Goal: Contribute content: Add original content to the website for others to see

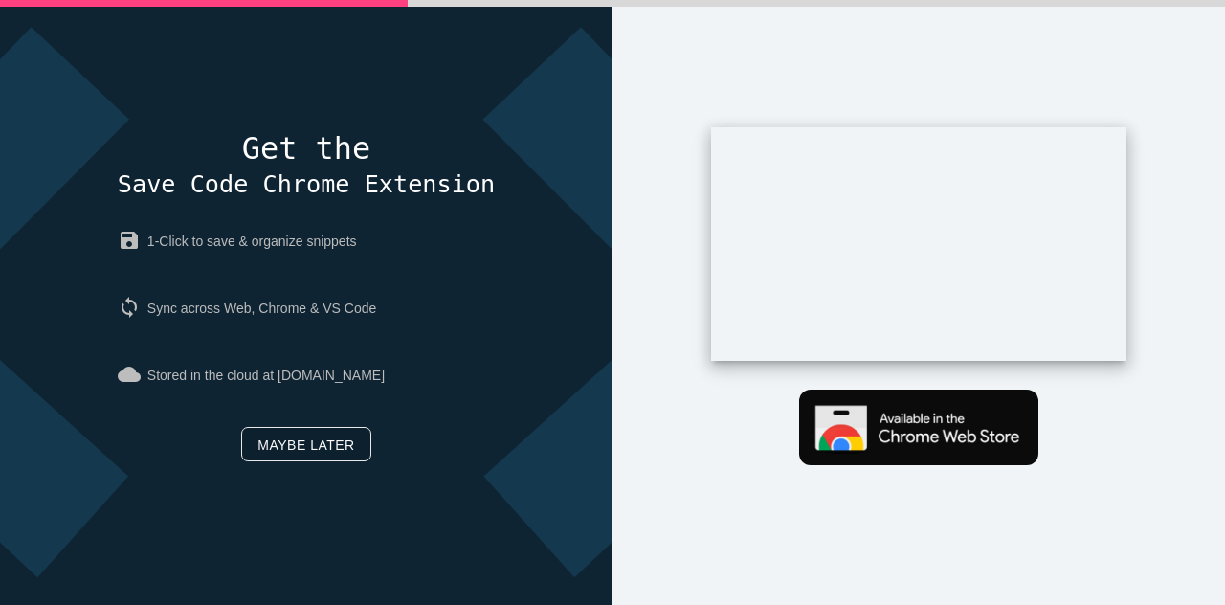
click at [312, 431] on link "Maybe later" at bounding box center [305, 444] width 129 height 34
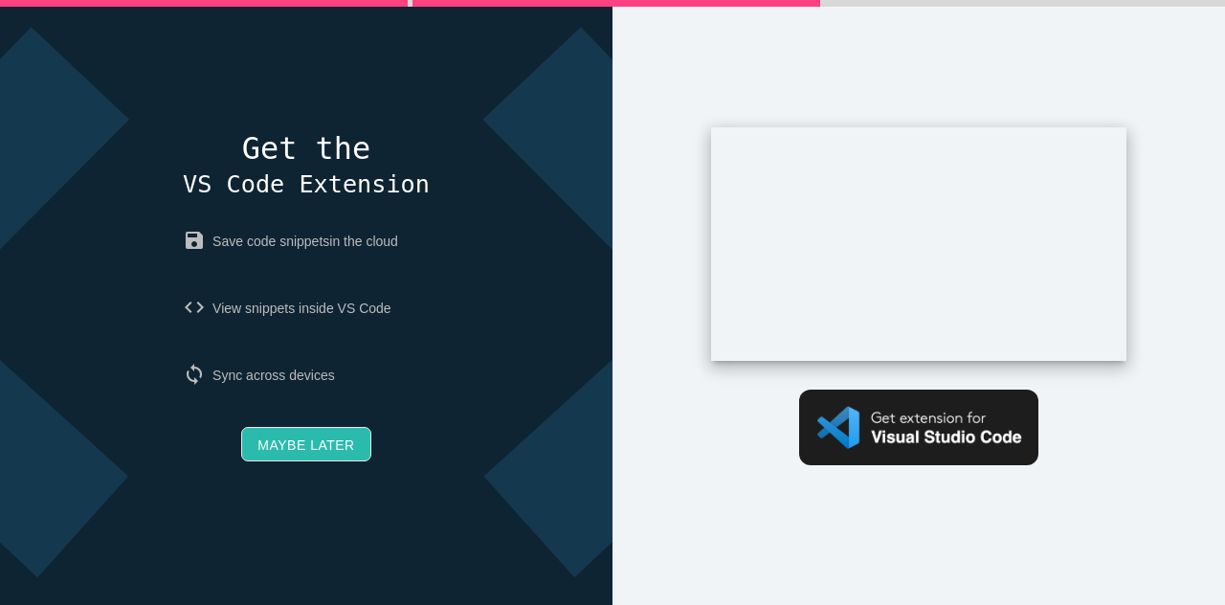
click at [308, 441] on link "Maybe later" at bounding box center [305, 444] width 129 height 34
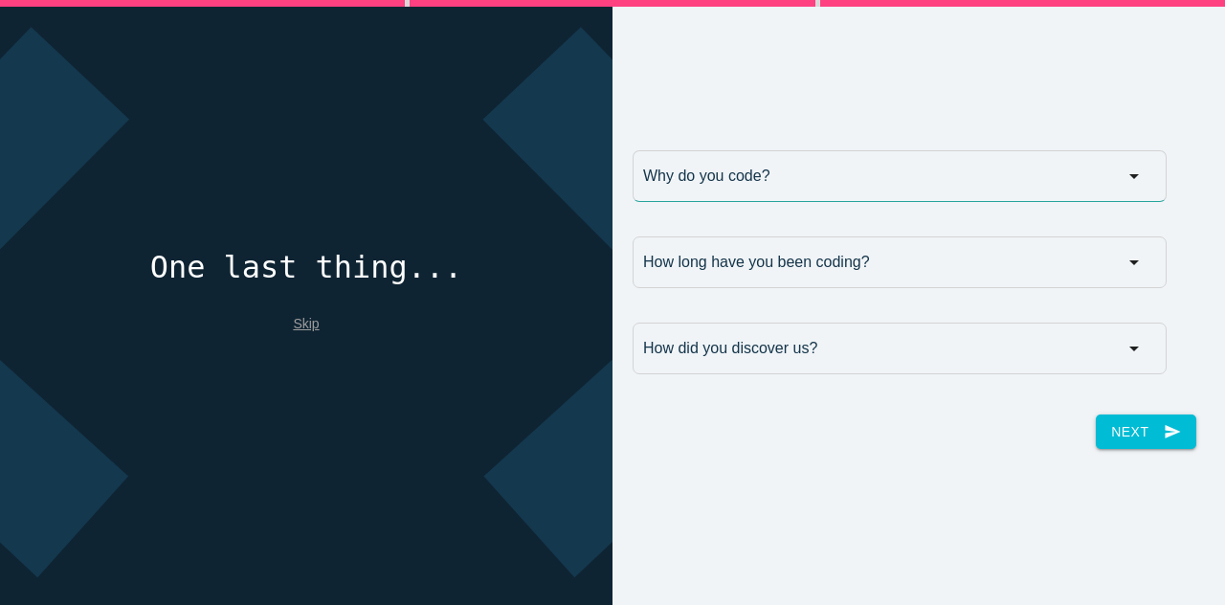
click at [789, 183] on input "Why do you code?" at bounding box center [900, 176] width 534 height 52
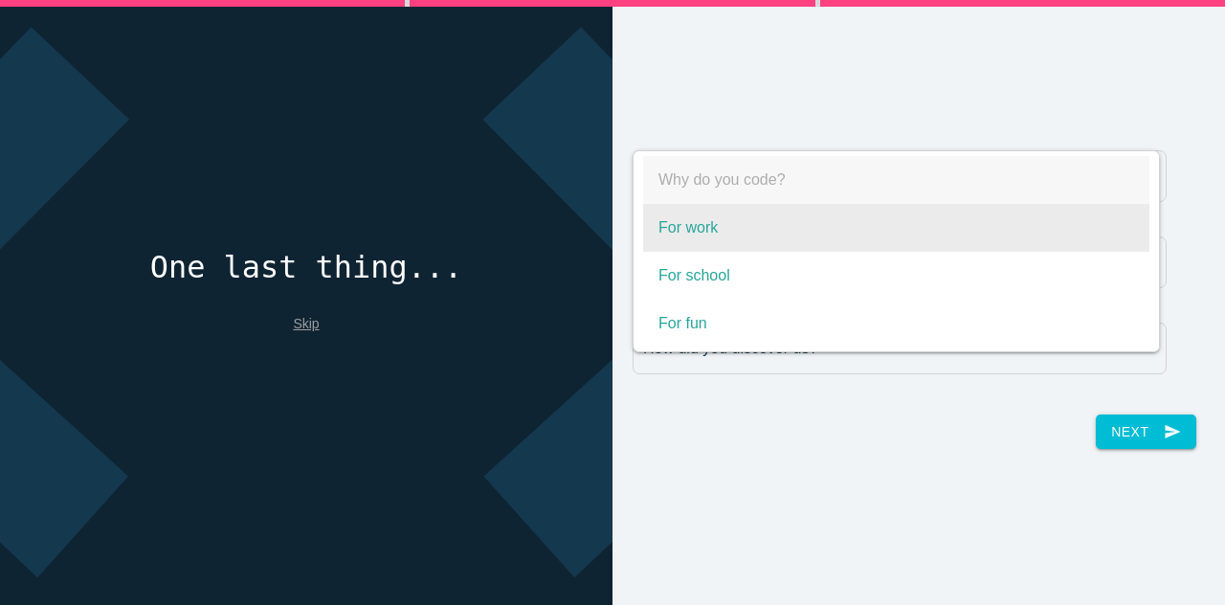
click at [707, 235] on span "For work" at bounding box center [896, 228] width 506 height 48
select select "For work"
type input "For work"
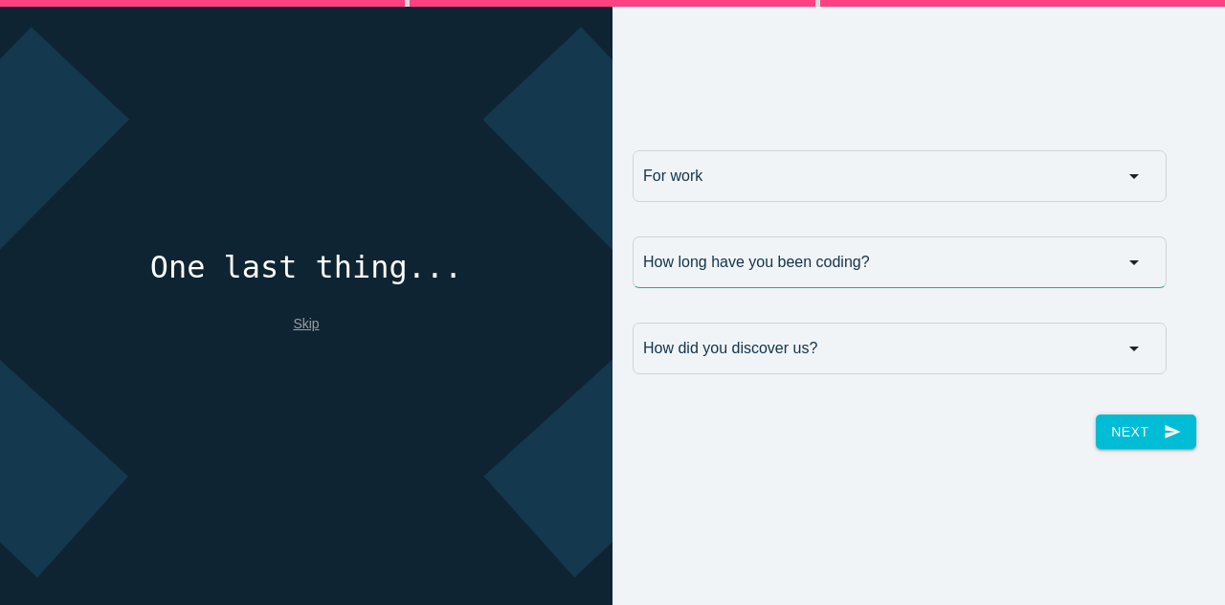
click at [727, 279] on input "How long have you been coding?" at bounding box center [900, 262] width 534 height 52
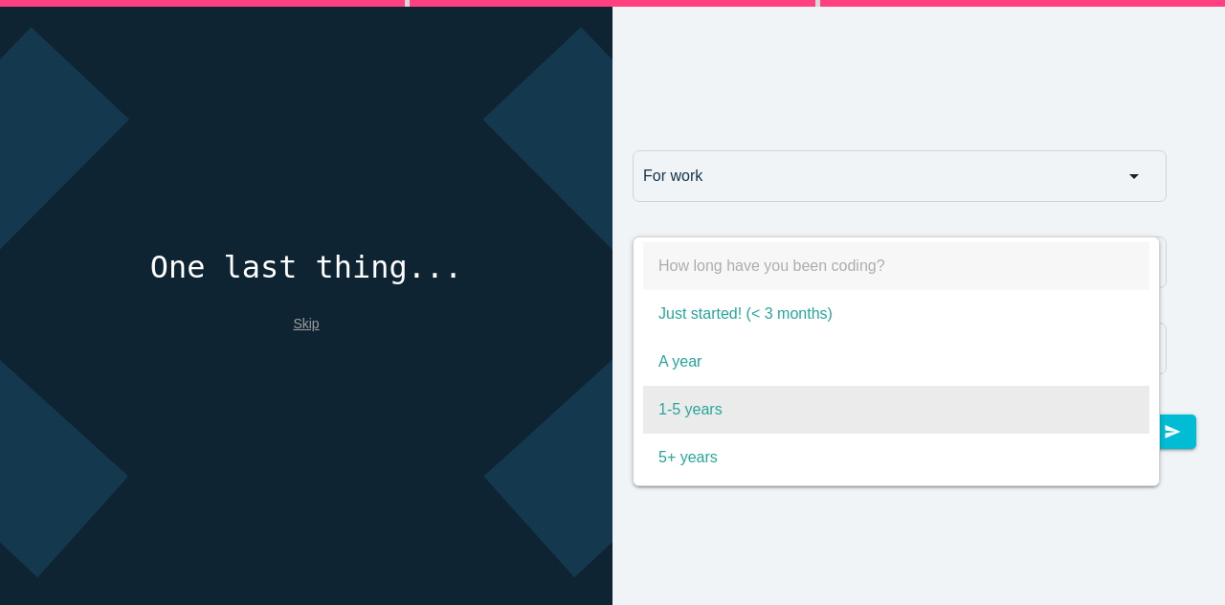
click at [663, 429] on span "1-5 years" at bounding box center [896, 410] width 506 height 48
select select "1-5 years"
type input "1-5 years"
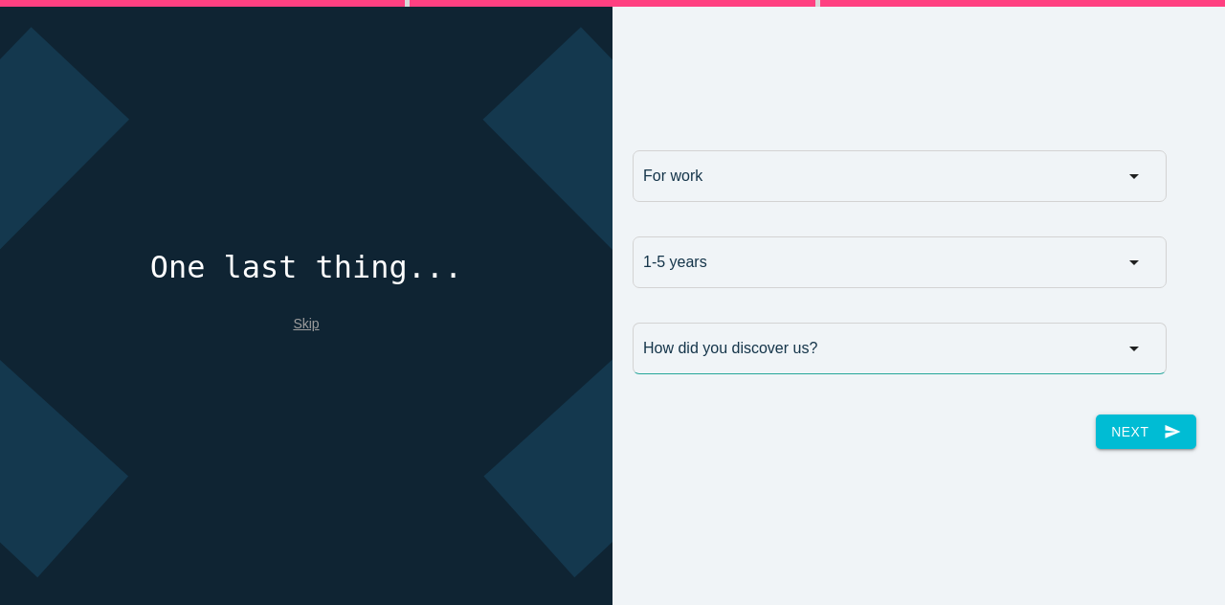
click at [695, 367] on input "How did you discover us?" at bounding box center [900, 349] width 534 height 52
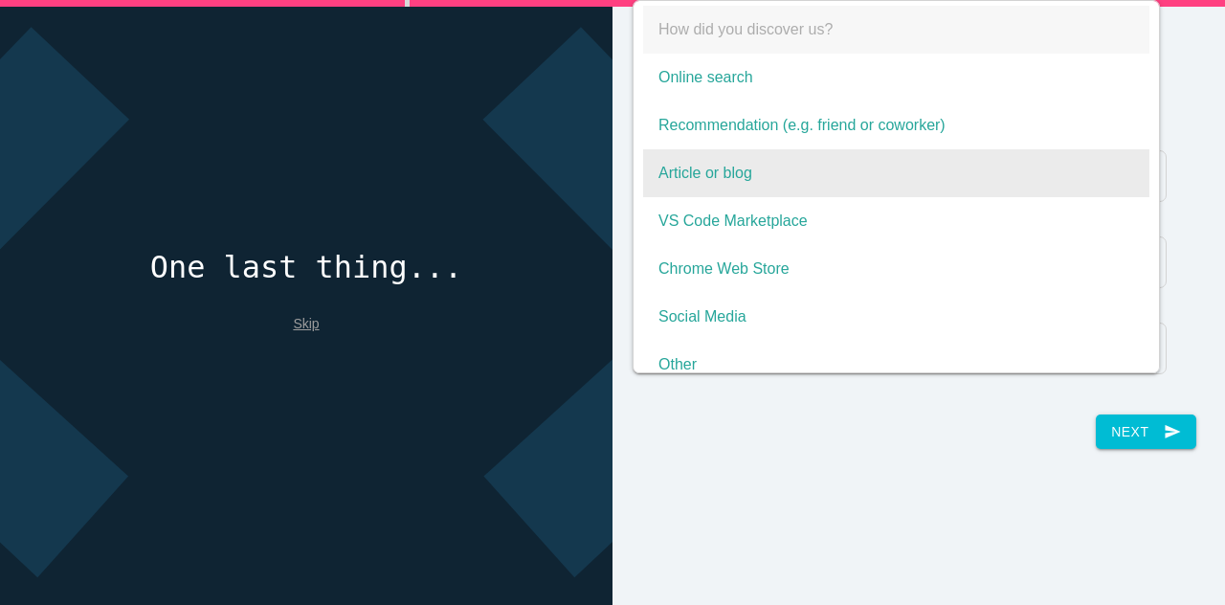
click at [800, 181] on span "Article or blog" at bounding box center [896, 173] width 506 height 48
select select "Article or blog"
type input "Article or blog"
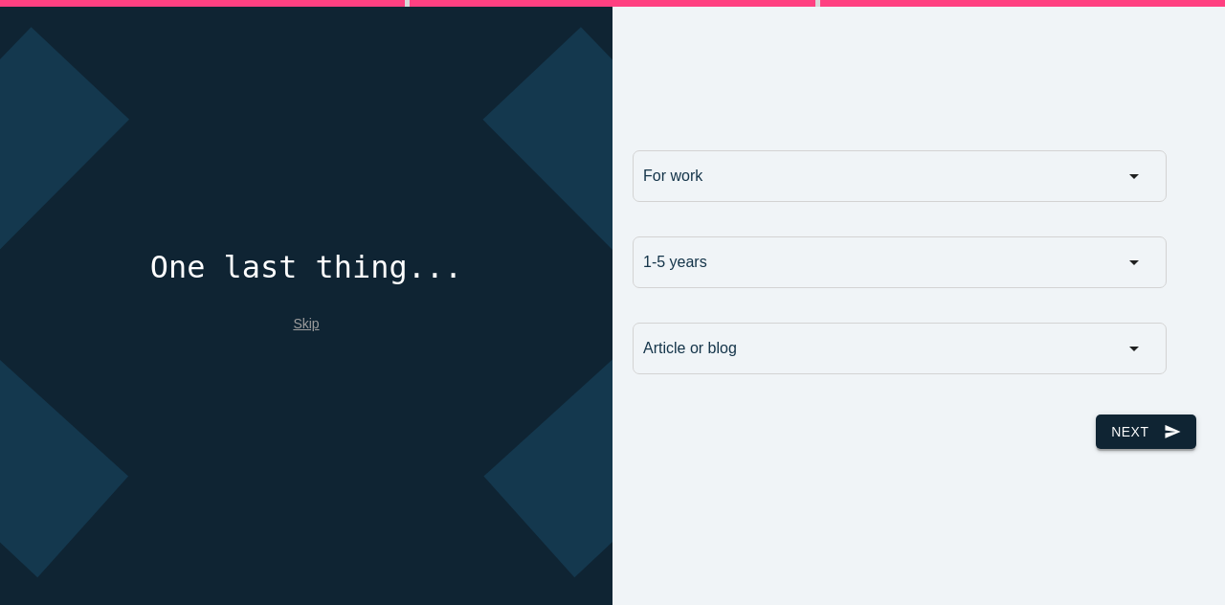
click at [1105, 426] on button "Next send" at bounding box center [1146, 432] width 100 height 34
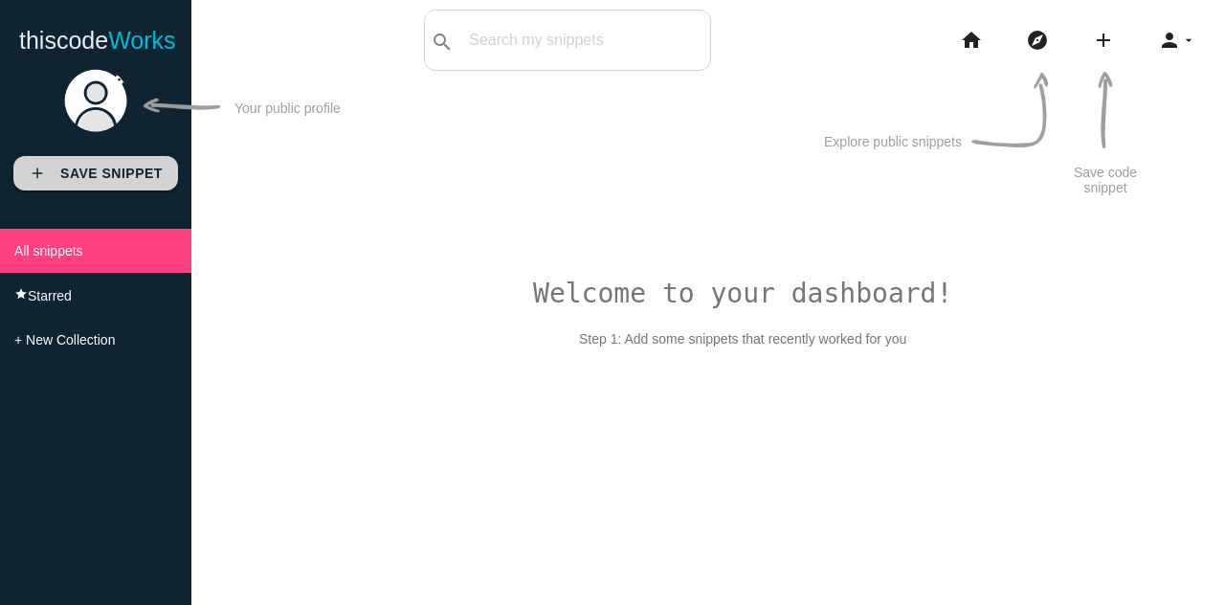
click at [119, 172] on b "Save Snippet" at bounding box center [111, 173] width 102 height 15
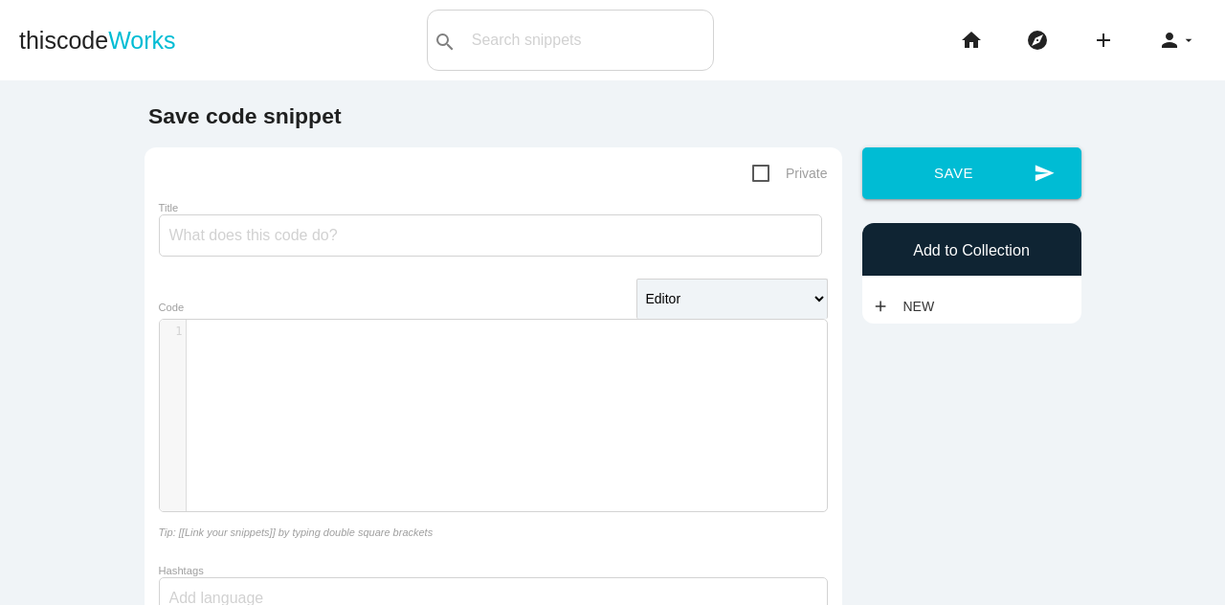
click at [260, 397] on div "​ x 1 ​" at bounding box center [508, 430] width 696 height 220
click at [1092, 43] on icon "add" at bounding box center [1103, 40] width 23 height 61
click at [1149, 80] on link "link Link" at bounding box center [1145, 82] width 134 height 48
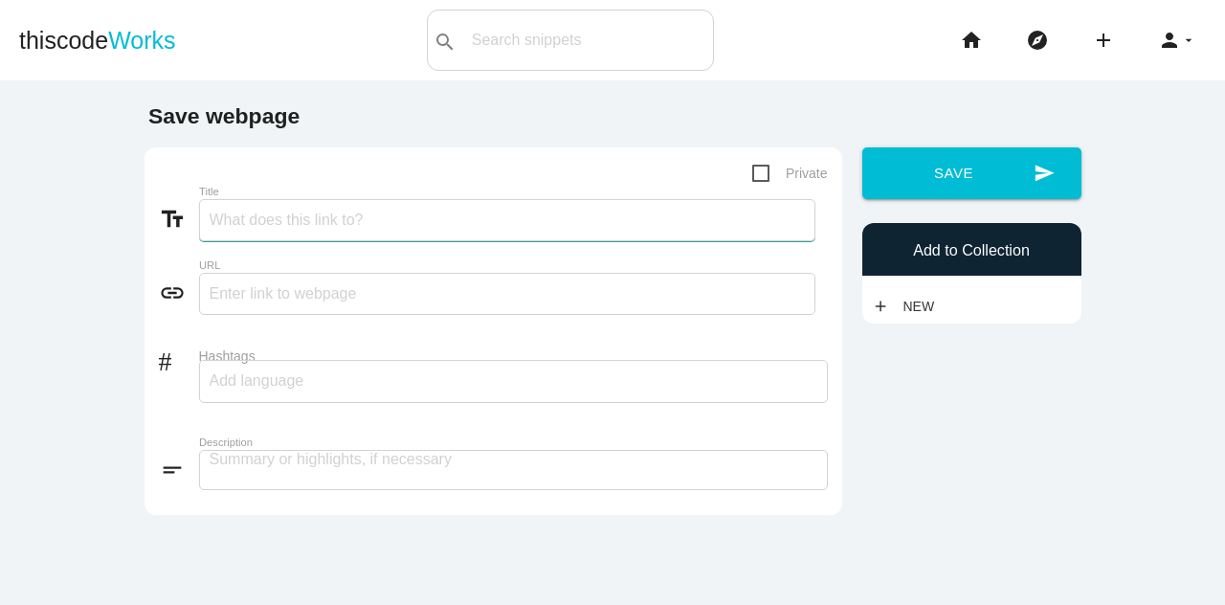
click at [251, 233] on input "Title" at bounding box center [507, 220] width 617 height 42
paste input "Starting a Crypto Exchange Business? Here’s What Every Startup Must Know"
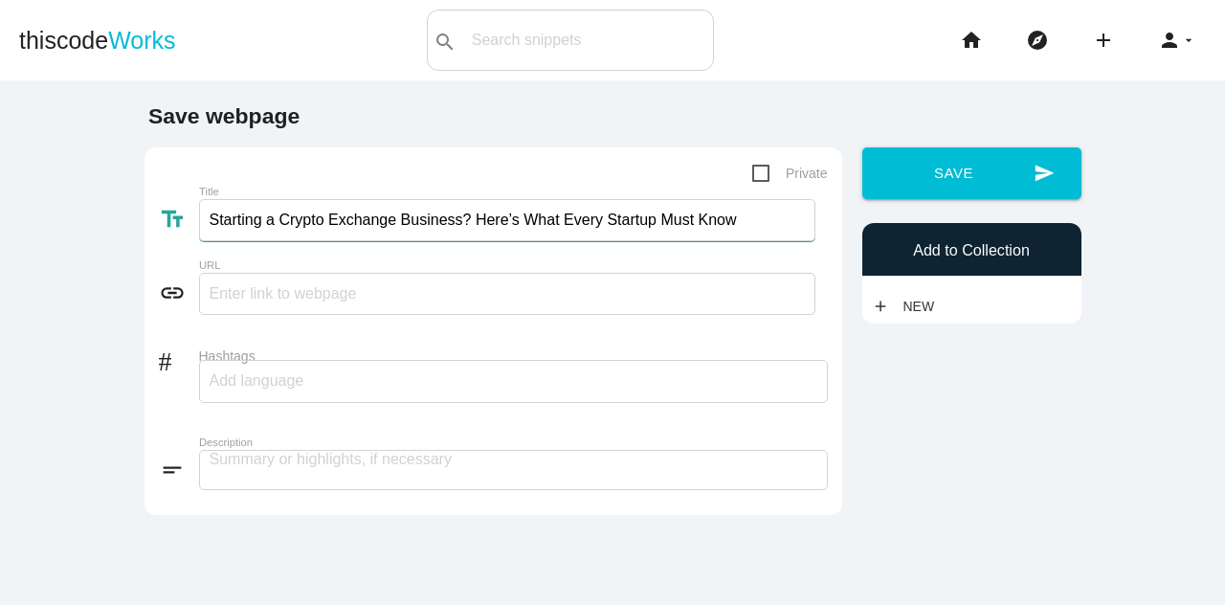
type input "Starting a Crypto Exchange Business? Here’s What Every Startup Must Know"
click at [253, 304] on input "text" at bounding box center [507, 294] width 617 height 42
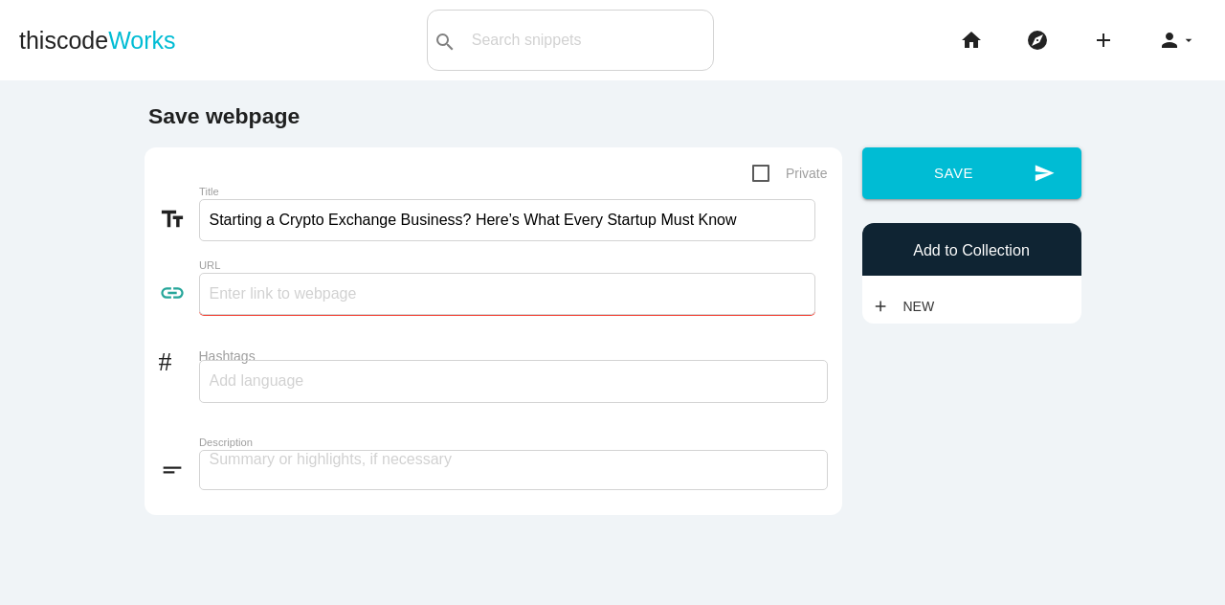
click at [230, 301] on input "text" at bounding box center [507, 294] width 617 height 42
paste input "https://cryptiecraft.com/how-to-create-cryptocurrency-exchange-platform/"
type input "https://cryptiecraft.com/how-to-create-cryptocurrency-exchange-platform/"
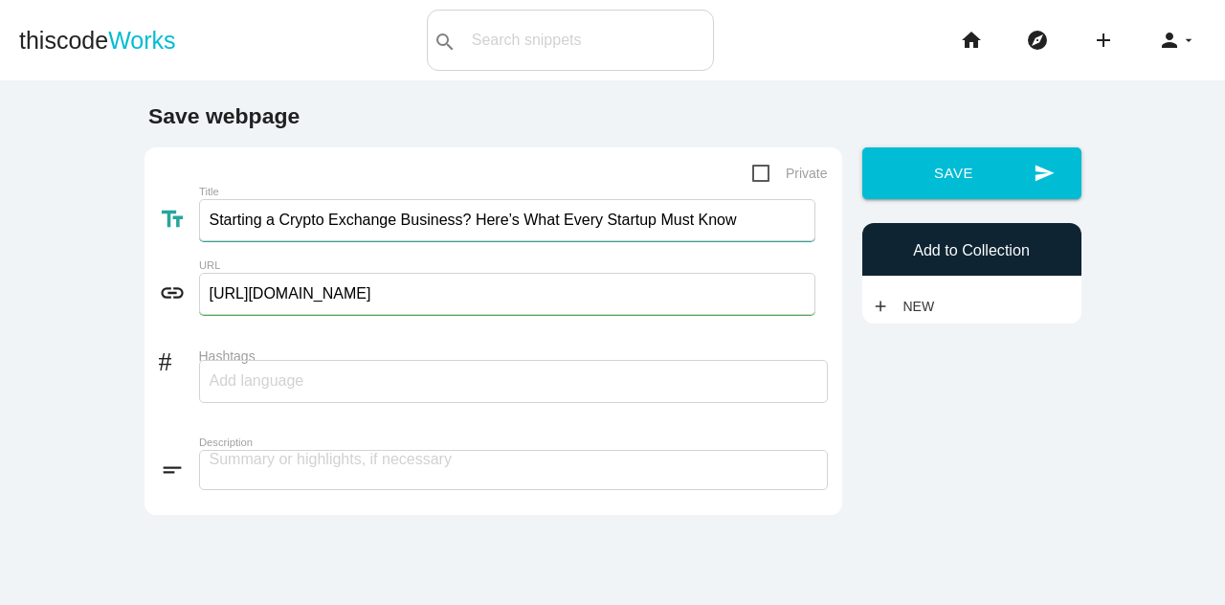
drag, startPoint x: 446, startPoint y: 225, endPoint x: 190, endPoint y: 225, distance: 256.6
click at [190, 225] on div "text_fields Title Starting a Crypto Exchange Business? Here’s What Every Startu…" at bounding box center [493, 224] width 669 height 50
click at [190, 225] on icon "text_fields" at bounding box center [179, 219] width 40 height 27
click at [236, 399] on input "Hashtags" at bounding box center [267, 381] width 115 height 40
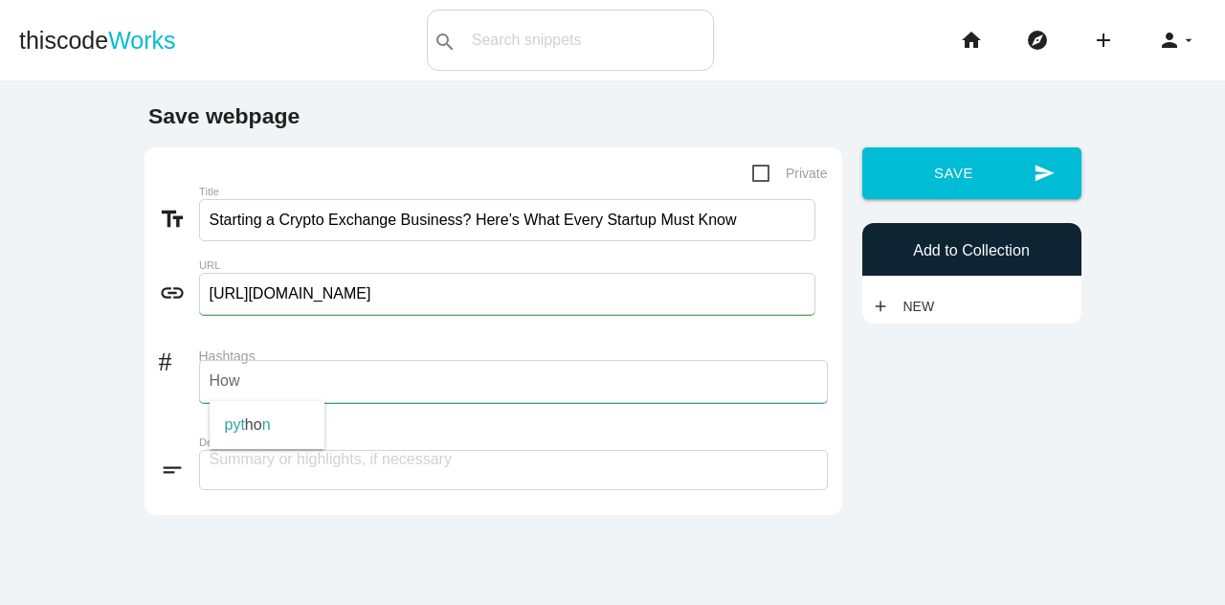
type input "How"
type input "t"
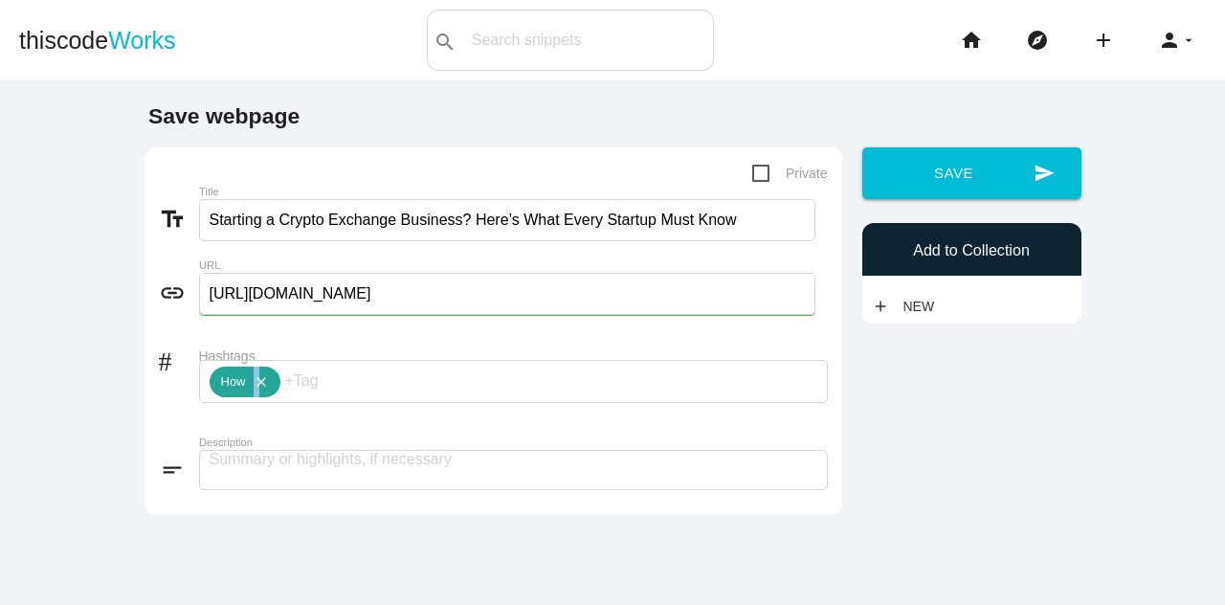
drag, startPoint x: 269, startPoint y: 371, endPoint x: 254, endPoint y: 379, distance: 17.6
click at [254, 379] on div "How close" at bounding box center [245, 382] width 71 height 31
click at [254, 379] on icon "close" at bounding box center [257, 382] width 23 height 31
type input "How"
click at [254, 379] on icon "close" at bounding box center [257, 382] width 23 height 31
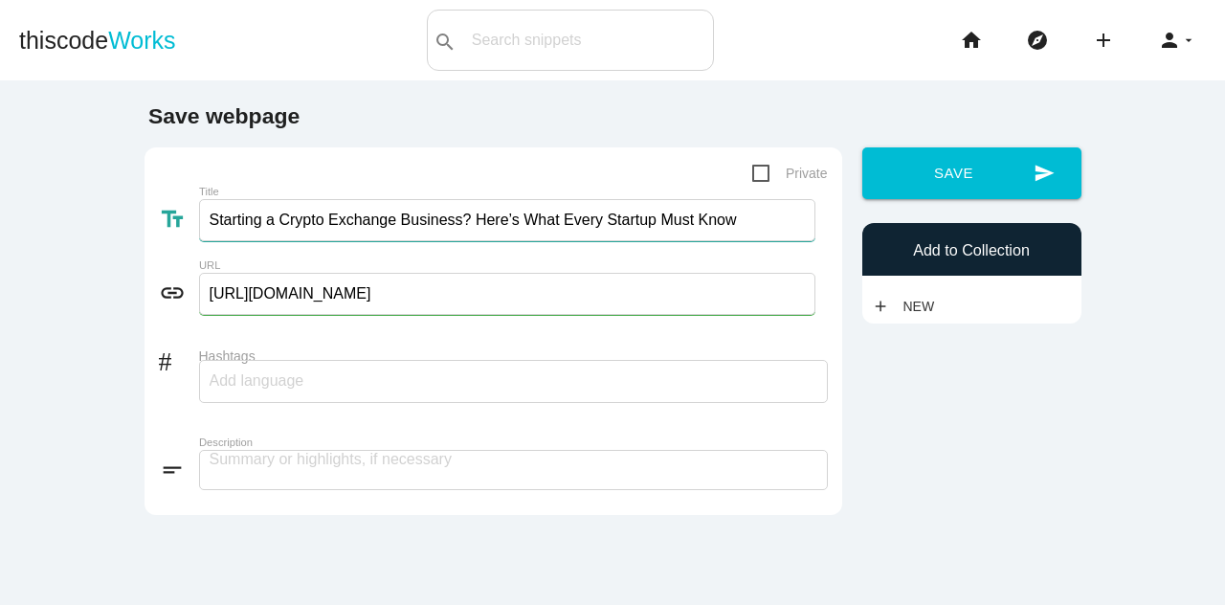
drag, startPoint x: 443, startPoint y: 220, endPoint x: 190, endPoint y: 218, distance: 253.7
click at [190, 218] on div "text_fields Title Starting a Crypto Exchange Business? Here’s What Every Startu…" at bounding box center [493, 224] width 669 height 50
click at [279, 384] on input "Hashtags" at bounding box center [267, 381] width 115 height 40
paste input "Starting a Crypto Exchange Business"
type input "Starting a Crypto Exchange Business"
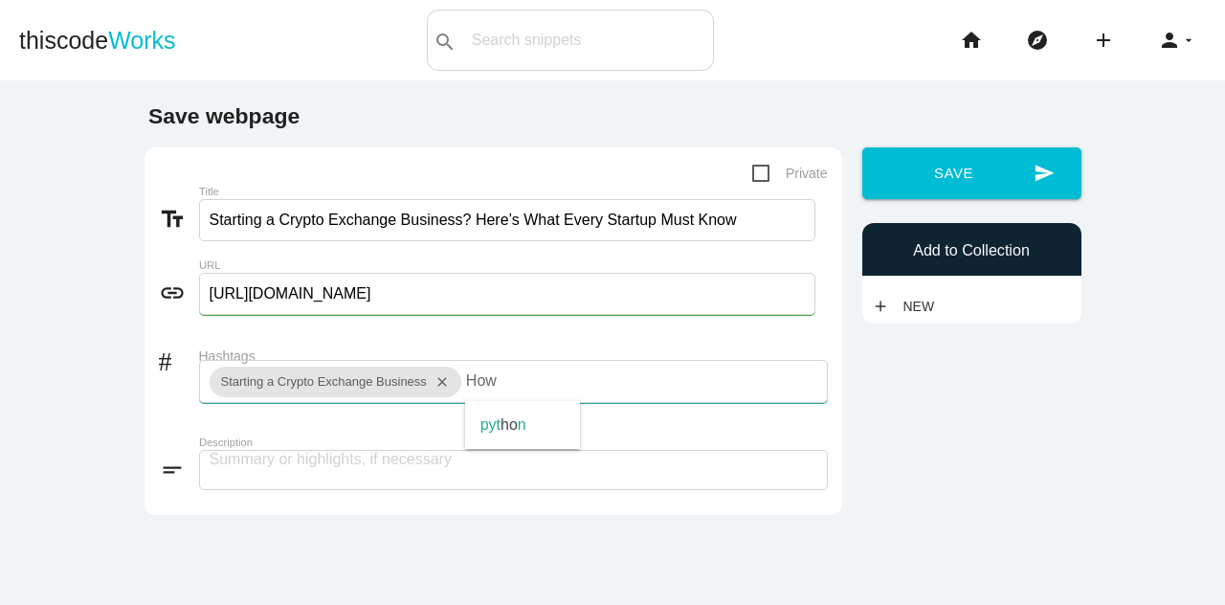
type input "How"
click at [509, 380] on icon "close" at bounding box center [514, 382] width 23 height 31
click at [496, 373] on input "Hashtags" at bounding box center [523, 381] width 115 height 40
paste input "build a cryptocurrency exchange"
type input "build a cryptocurrency exchange"
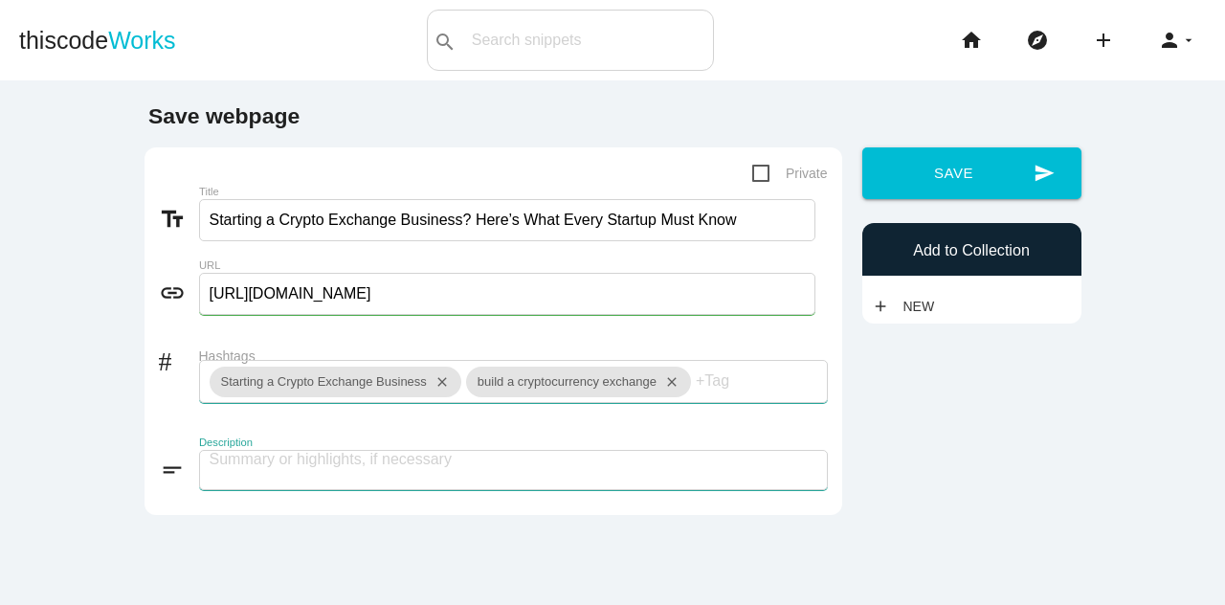
click at [334, 464] on textarea at bounding box center [513, 470] width 629 height 40
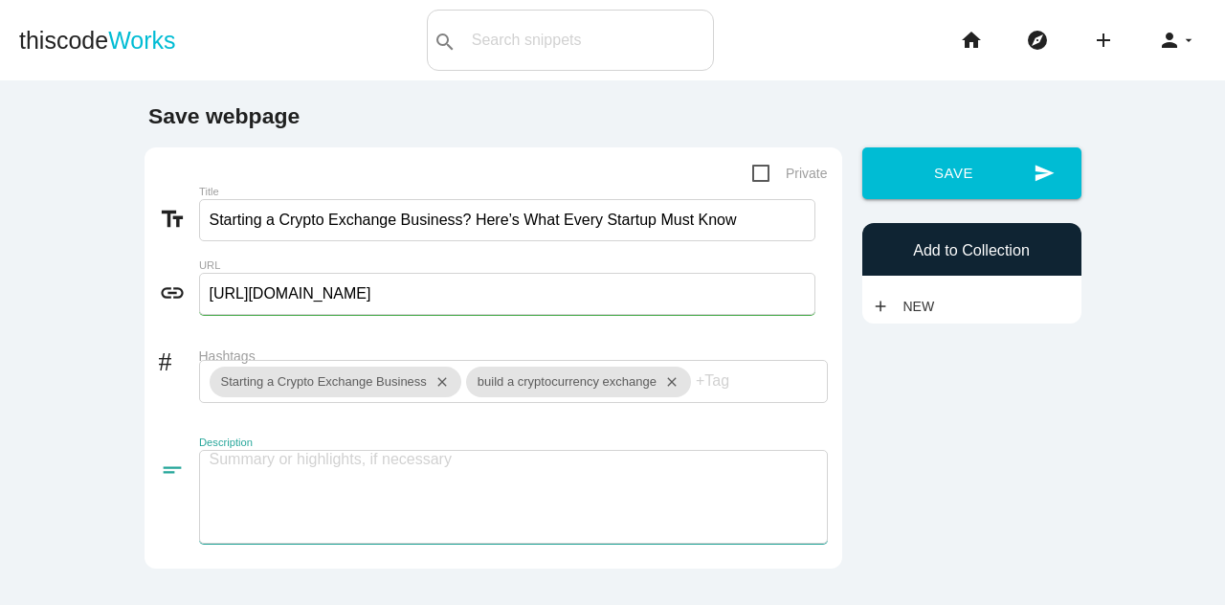
click at [251, 489] on textarea at bounding box center [513, 497] width 629 height 94
paste textarea "he crypto industry is booming, but for startups, launching an exchange isn’t ju…"
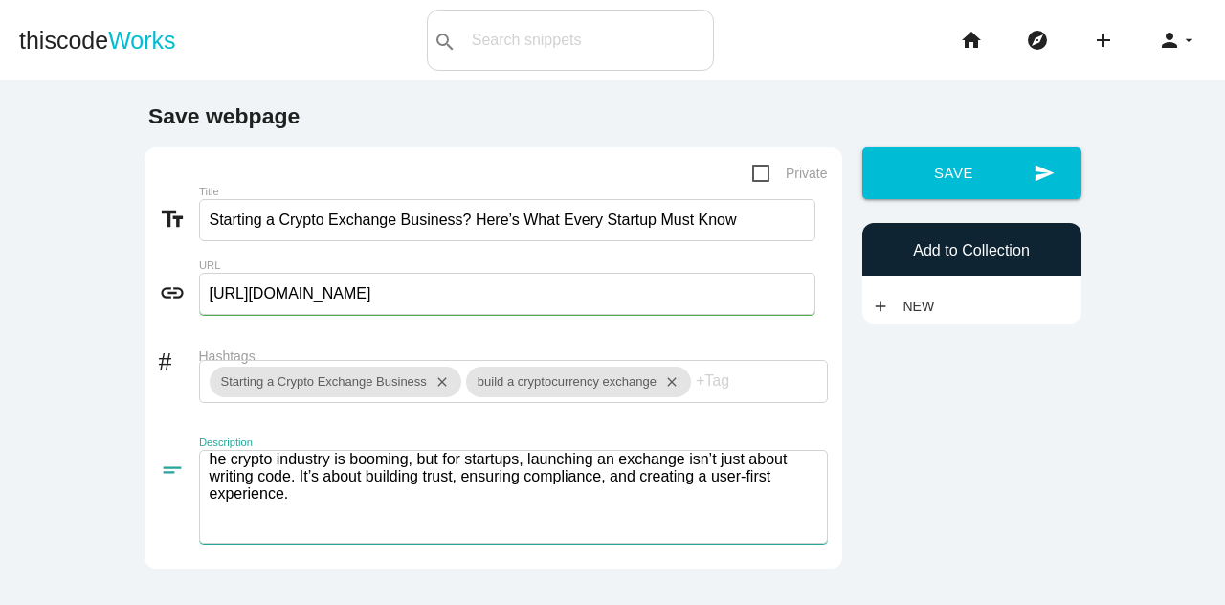
click at [206, 455] on textarea "he crypto industry is booming, but for startups, launching an exchange isn’t ju…" at bounding box center [513, 497] width 629 height 94
click at [201, 458] on textarea "he crypto industry is booming, but for startups, launching an exchange isn’t ju…" at bounding box center [513, 497] width 629 height 94
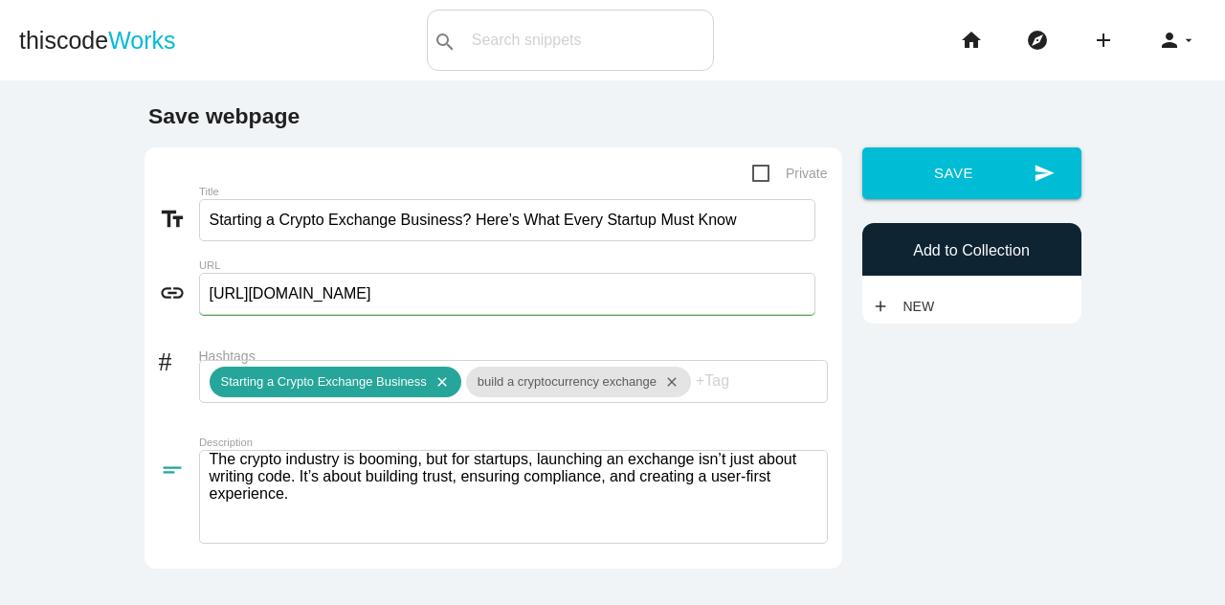
click at [429, 379] on icon "close" at bounding box center [438, 382] width 23 height 31
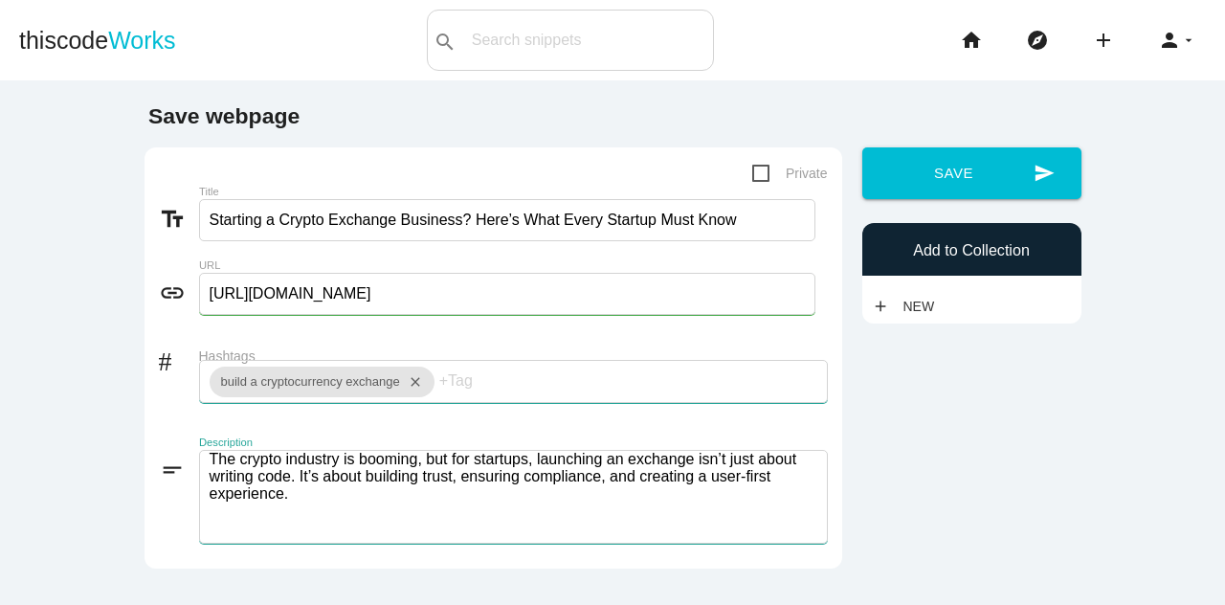
click at [295, 499] on textarea "The crypto industry is booming, but for startups, launching an exchange isn’t j…" at bounding box center [513, 497] width 629 height 94
paste textarea "Starting a crypto exchange business is more than tech—it’s about compliance, li…"
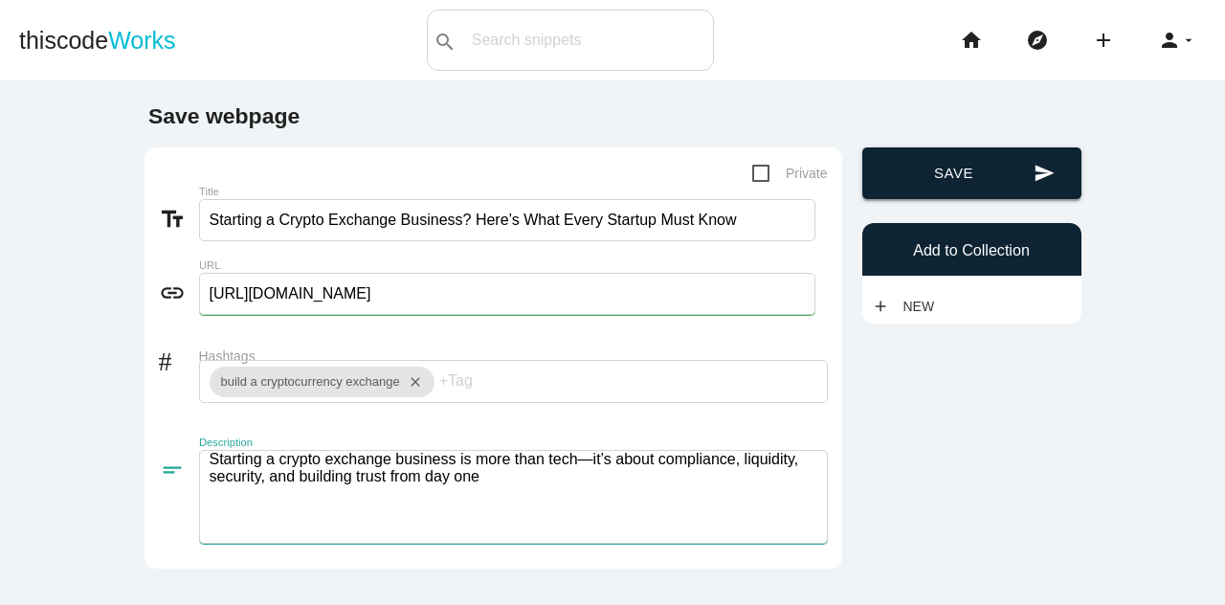
type textarea "Starting a crypto exchange business is more than tech—it’s about compliance, li…"
click at [971, 165] on button "send Save" at bounding box center [972, 173] width 219 height 52
